Goal: Task Accomplishment & Management: Use online tool/utility

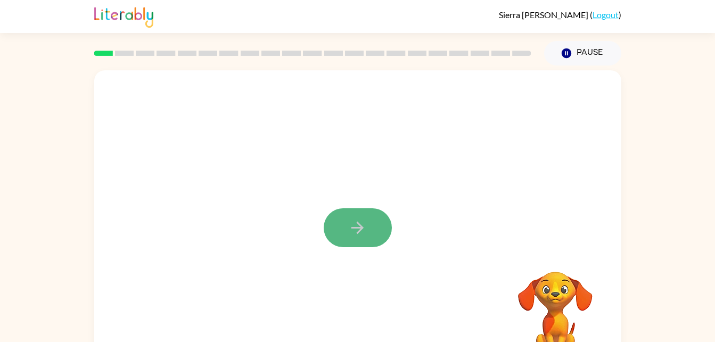
click at [357, 219] on icon "button" at bounding box center [357, 227] width 19 height 19
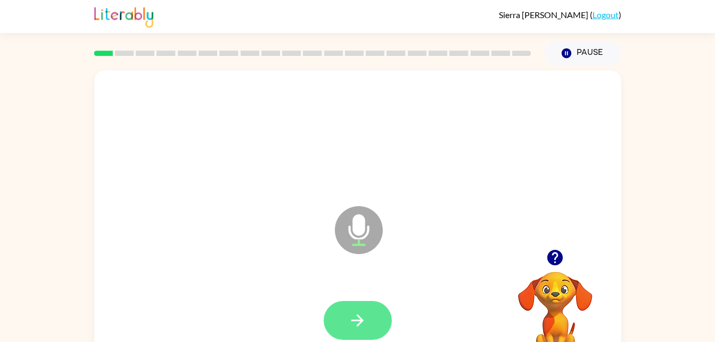
click at [358, 320] on icon "button" at bounding box center [357, 320] width 12 height 12
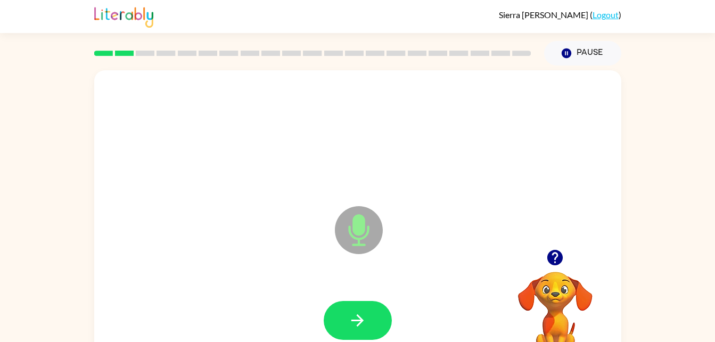
drag, startPoint x: 358, startPoint y: 320, endPoint x: 341, endPoint y: 314, distance: 18.0
click at [341, 314] on button "button" at bounding box center [358, 320] width 68 height 39
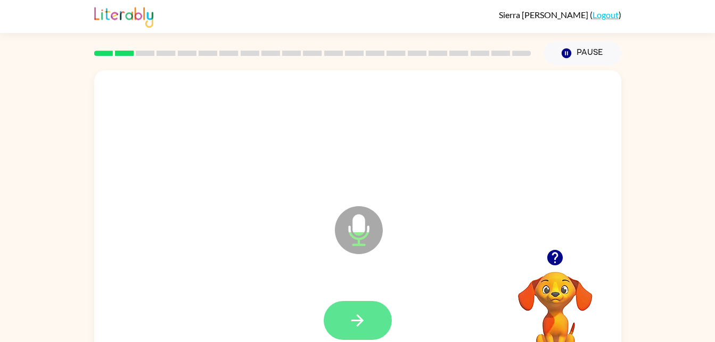
click at [364, 318] on icon "button" at bounding box center [357, 320] width 19 height 19
click at [355, 325] on icon "button" at bounding box center [357, 320] width 19 height 19
click at [351, 334] on button "button" at bounding box center [358, 320] width 68 height 39
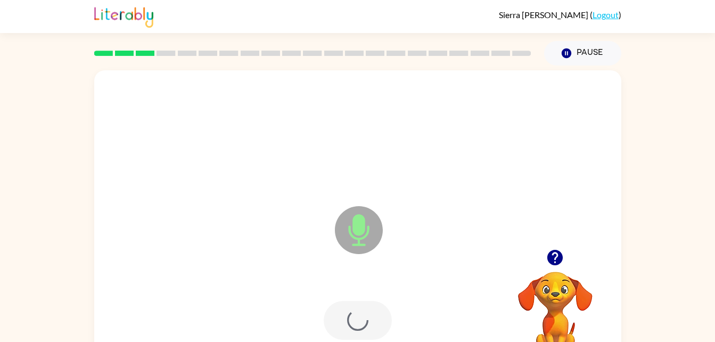
click at [351, 316] on div at bounding box center [358, 320] width 68 height 39
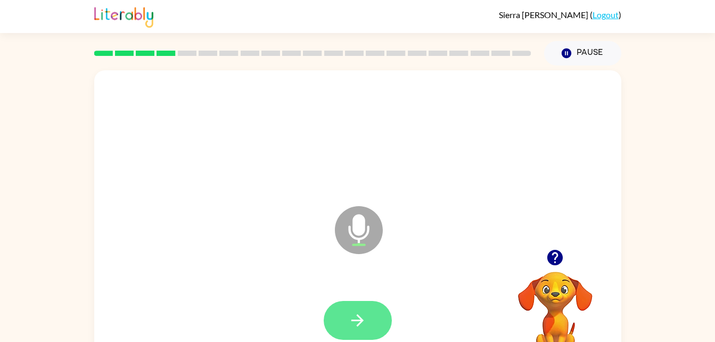
click at [382, 313] on button "button" at bounding box center [358, 320] width 68 height 39
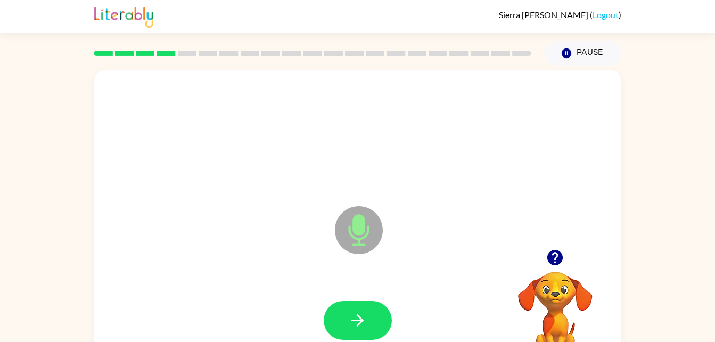
click at [357, 324] on icon "button" at bounding box center [357, 320] width 19 height 19
click at [348, 325] on div at bounding box center [358, 320] width 68 height 39
click at [363, 313] on icon "button" at bounding box center [357, 320] width 19 height 19
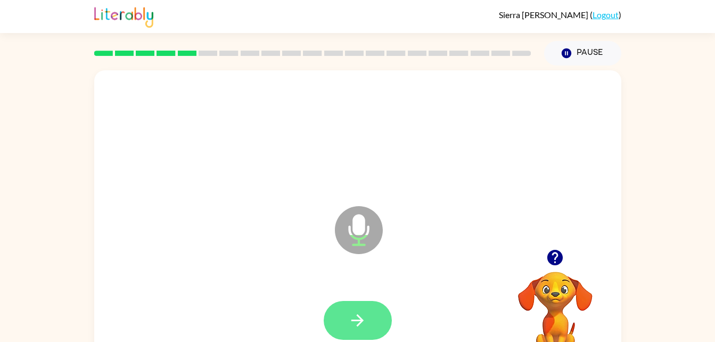
click at [365, 321] on icon "button" at bounding box center [357, 320] width 19 height 19
click at [354, 327] on icon "button" at bounding box center [357, 320] width 19 height 19
click at [369, 321] on button "button" at bounding box center [358, 320] width 68 height 39
click at [364, 325] on icon "button" at bounding box center [357, 320] width 19 height 19
click at [358, 317] on icon "button" at bounding box center [357, 320] width 19 height 19
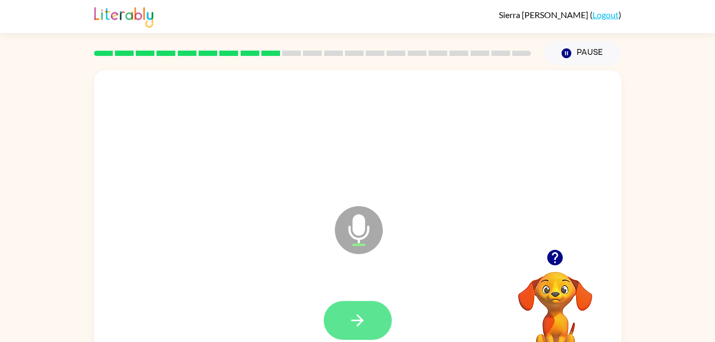
click at [356, 318] on icon "button" at bounding box center [357, 320] width 19 height 19
click at [354, 313] on icon "button" at bounding box center [357, 320] width 19 height 19
click at [354, 323] on icon "button" at bounding box center [357, 320] width 19 height 19
click at [359, 321] on icon "button" at bounding box center [357, 320] width 12 height 12
click at [369, 324] on button "button" at bounding box center [358, 320] width 68 height 39
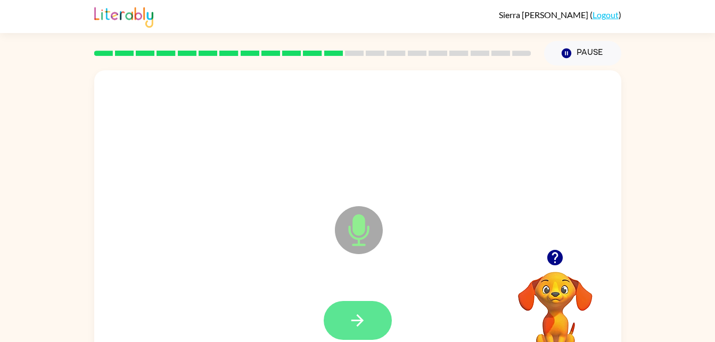
click at [357, 321] on icon "button" at bounding box center [357, 320] width 19 height 19
click at [356, 316] on icon "button" at bounding box center [357, 320] width 19 height 19
click at [343, 326] on button "button" at bounding box center [358, 320] width 68 height 39
click at [372, 310] on button "button" at bounding box center [358, 320] width 68 height 39
click at [356, 315] on icon "button" at bounding box center [357, 320] width 19 height 19
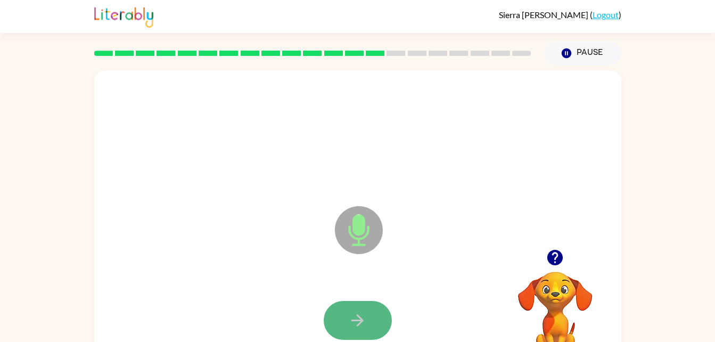
click at [363, 308] on button "button" at bounding box center [358, 320] width 68 height 39
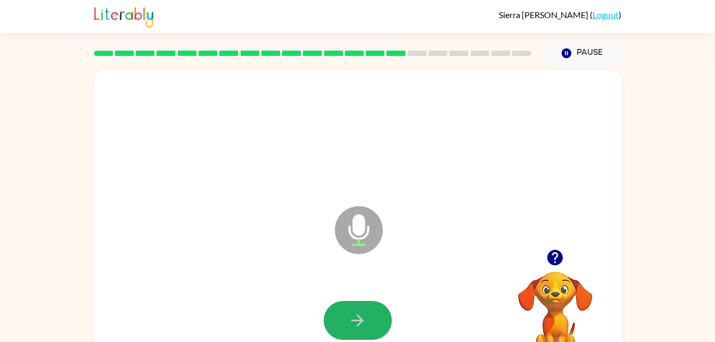
click at [356, 309] on button "button" at bounding box center [358, 320] width 68 height 39
click at [355, 304] on button "button" at bounding box center [358, 320] width 68 height 39
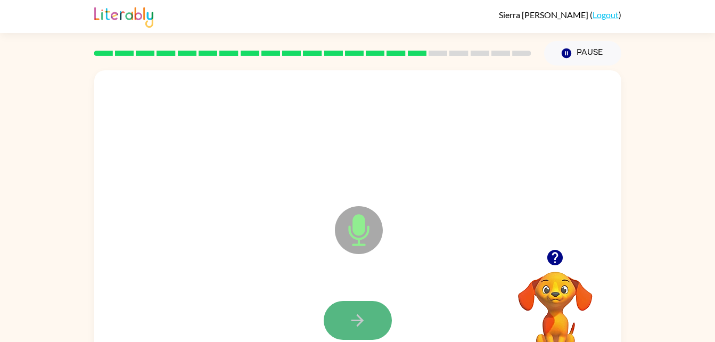
click at [355, 308] on button "button" at bounding box center [358, 320] width 68 height 39
drag, startPoint x: 355, startPoint y: 308, endPoint x: 330, endPoint y: 318, distance: 27.0
click at [330, 318] on button "button" at bounding box center [358, 320] width 68 height 39
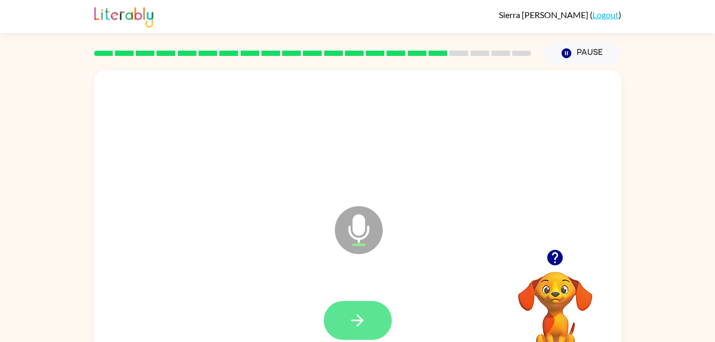
click at [364, 329] on icon "button" at bounding box center [357, 320] width 19 height 19
click at [362, 318] on icon "button" at bounding box center [357, 320] width 19 height 19
click at [372, 325] on button "button" at bounding box center [358, 320] width 68 height 39
click at [366, 329] on icon "button" at bounding box center [357, 320] width 19 height 19
click at [370, 323] on button "button" at bounding box center [358, 320] width 68 height 39
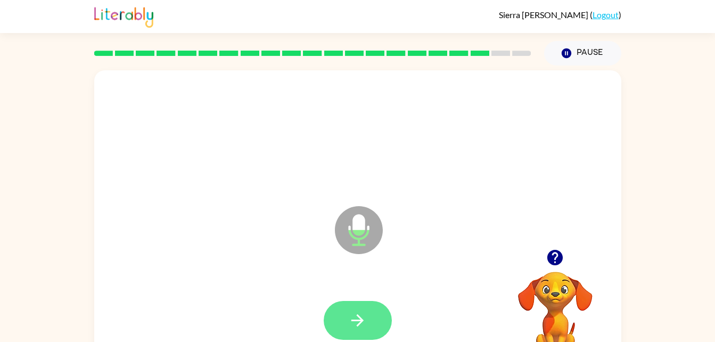
click at [367, 325] on button "button" at bounding box center [358, 320] width 68 height 39
click at [350, 315] on icon "button" at bounding box center [357, 320] width 19 height 19
click at [373, 315] on button "button" at bounding box center [358, 320] width 68 height 39
